Goal: Task Accomplishment & Management: Manage account settings

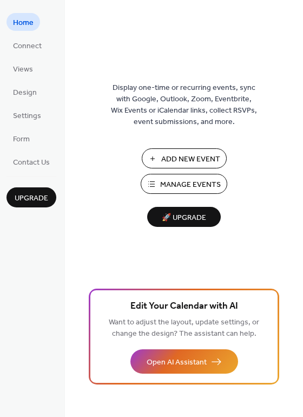
click at [186, 176] on button "Manage Events" at bounding box center [184, 184] width 87 height 20
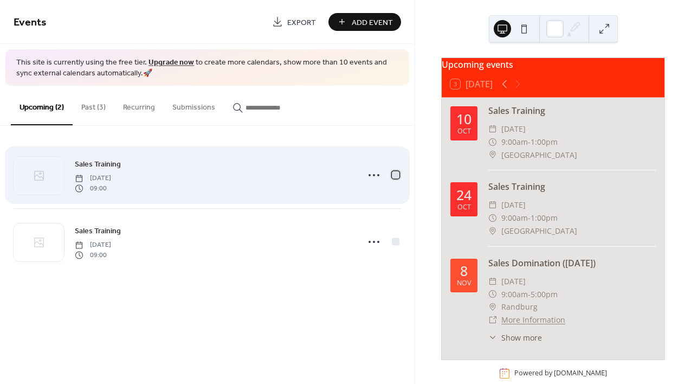
click at [391, 172] on div at bounding box center [395, 175] width 11 height 11
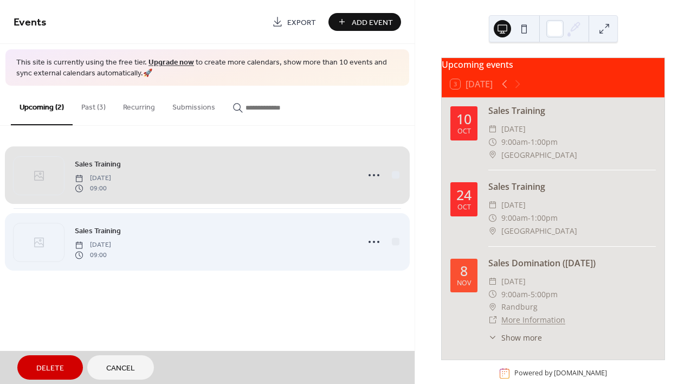
click at [393, 237] on div "Sales Training [DATE] 09:00" at bounding box center [207, 241] width 387 height 67
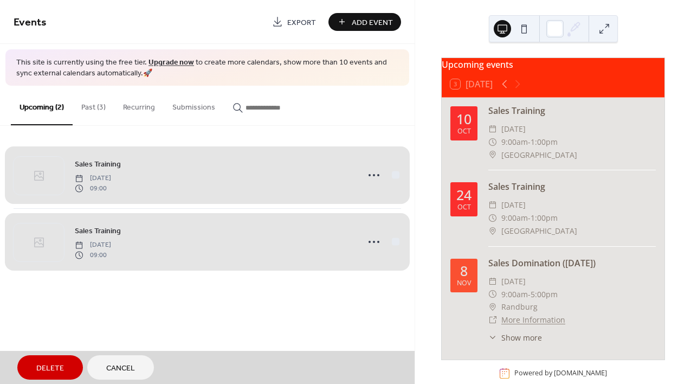
click at [40, 364] on span "Delete" at bounding box center [50, 367] width 28 height 11
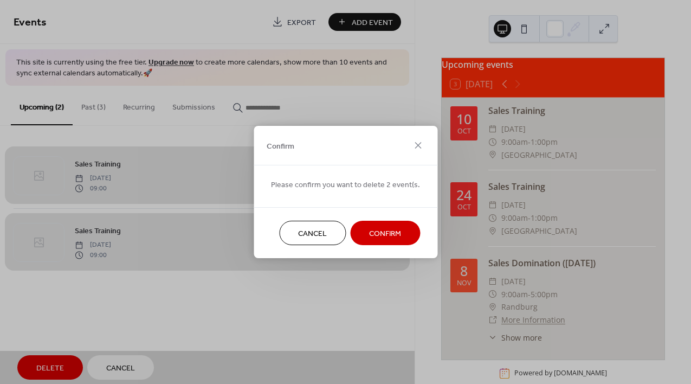
click at [391, 231] on span "Confirm" at bounding box center [385, 233] width 32 height 11
